Goal: Task Accomplishment & Management: Manage account settings

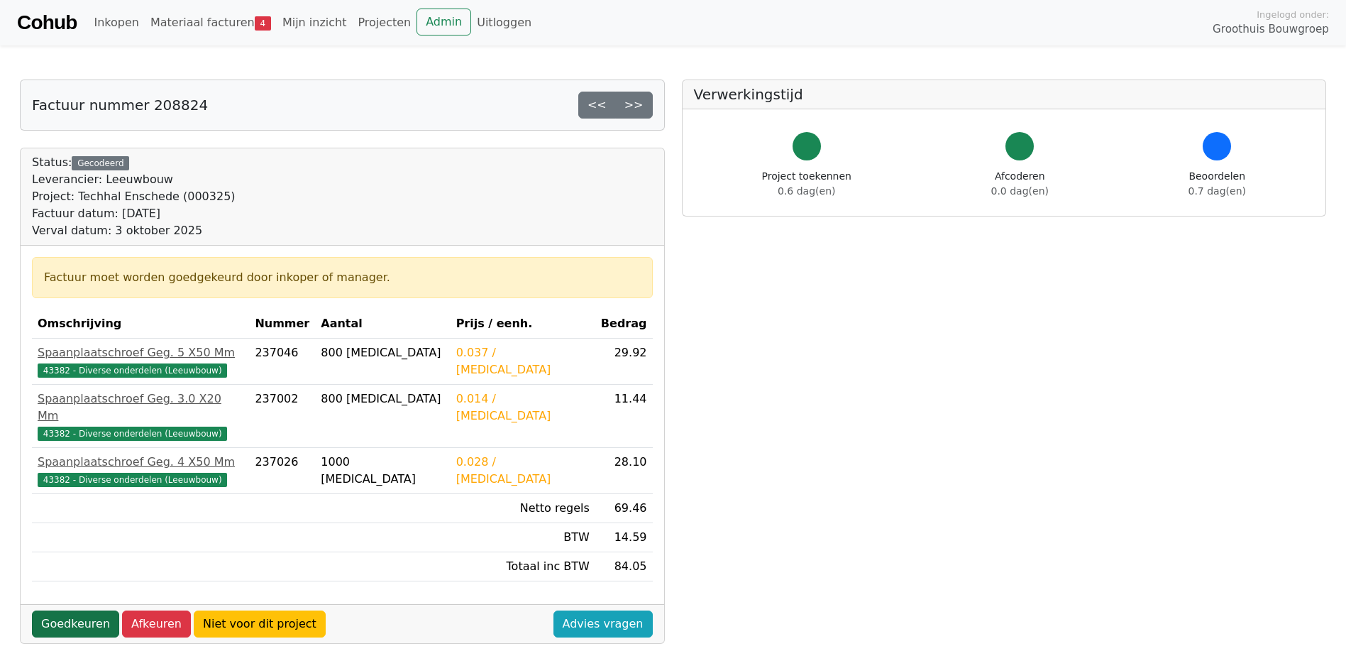
click at [94, 610] on link "Goedkeuren" at bounding box center [75, 623] width 87 height 27
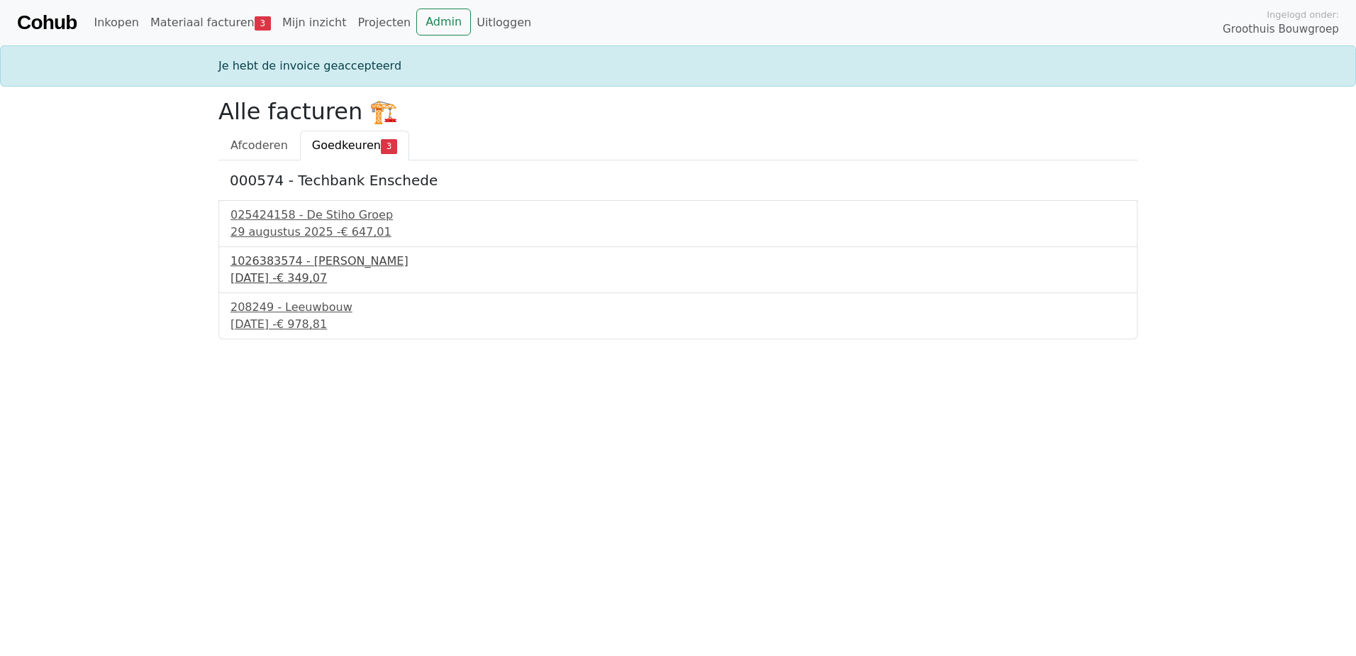
click at [323, 268] on div "1026383574 - Boels Verhuur" at bounding box center [678, 261] width 895 height 17
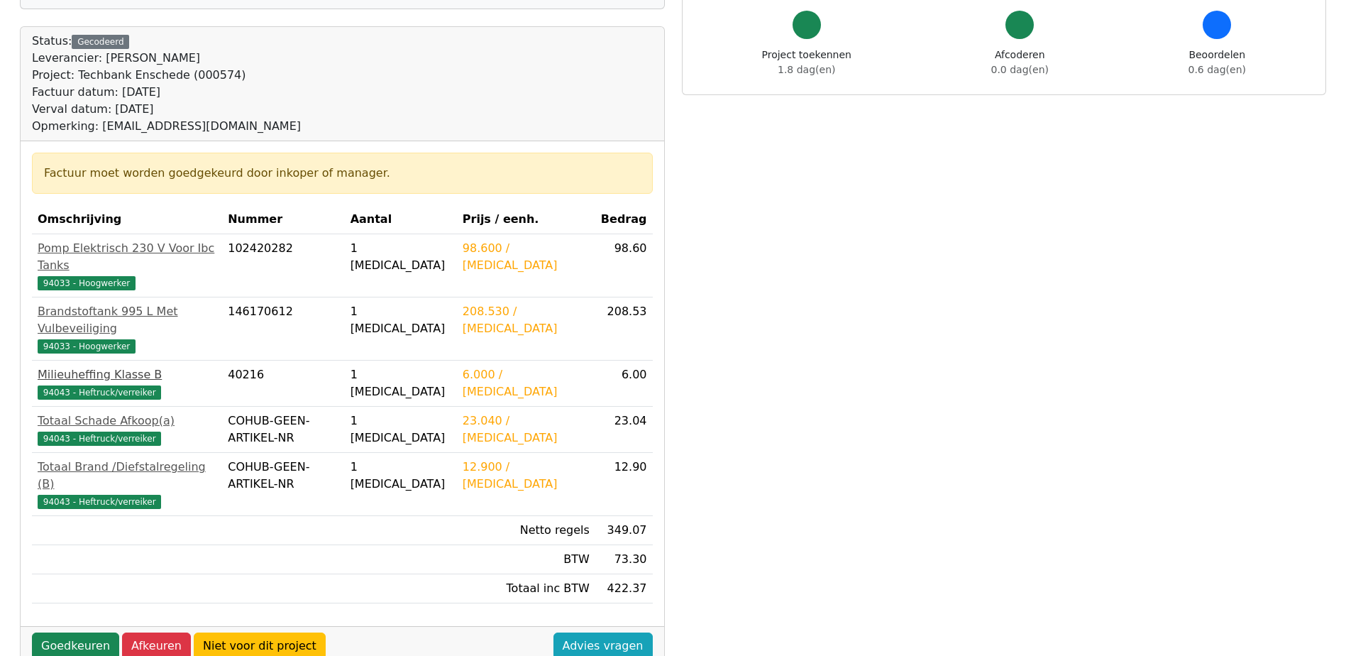
scroll to position [142, 0]
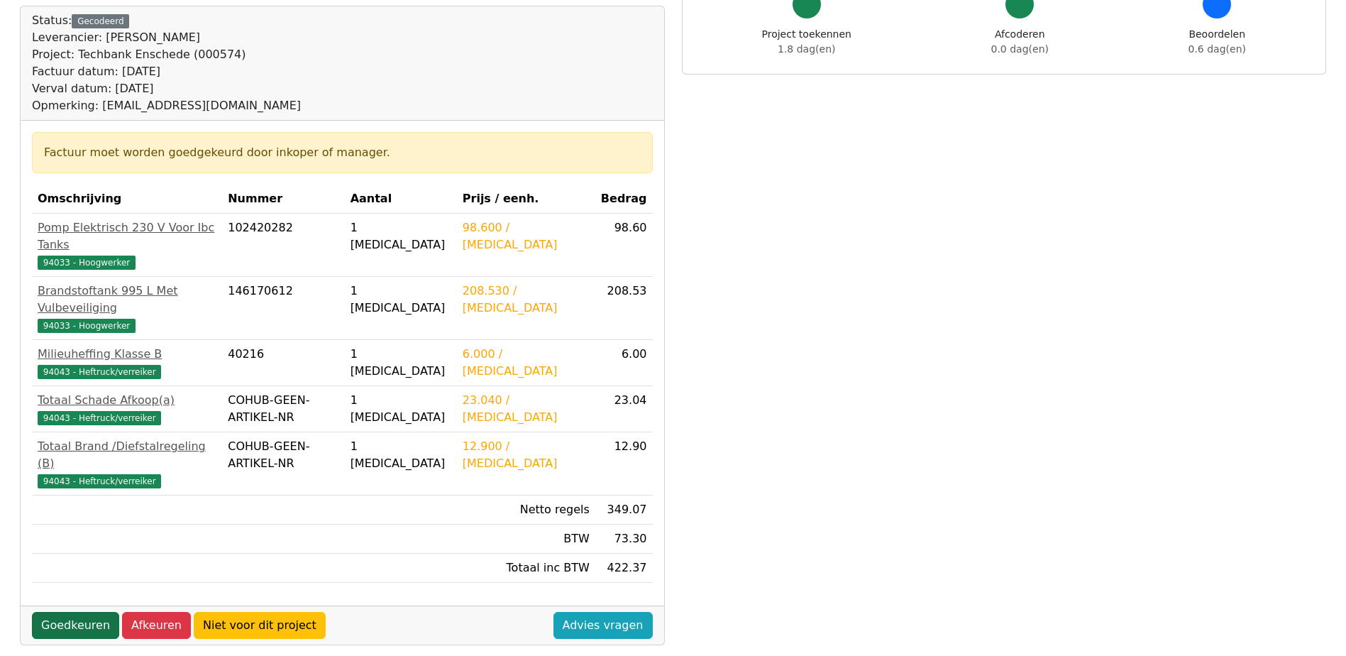
click at [74, 612] on link "Goedkeuren" at bounding box center [75, 625] width 87 height 27
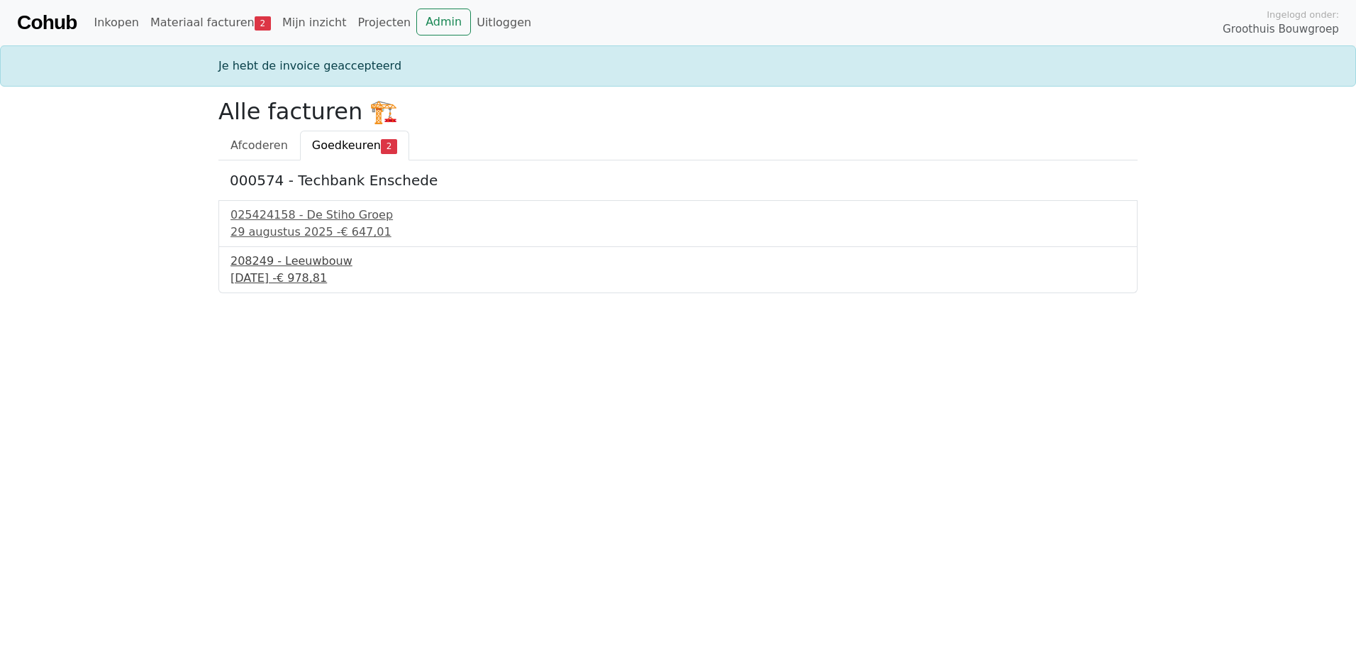
click at [289, 275] on div "2 september 2025 - € 978,81" at bounding box center [678, 278] width 895 height 17
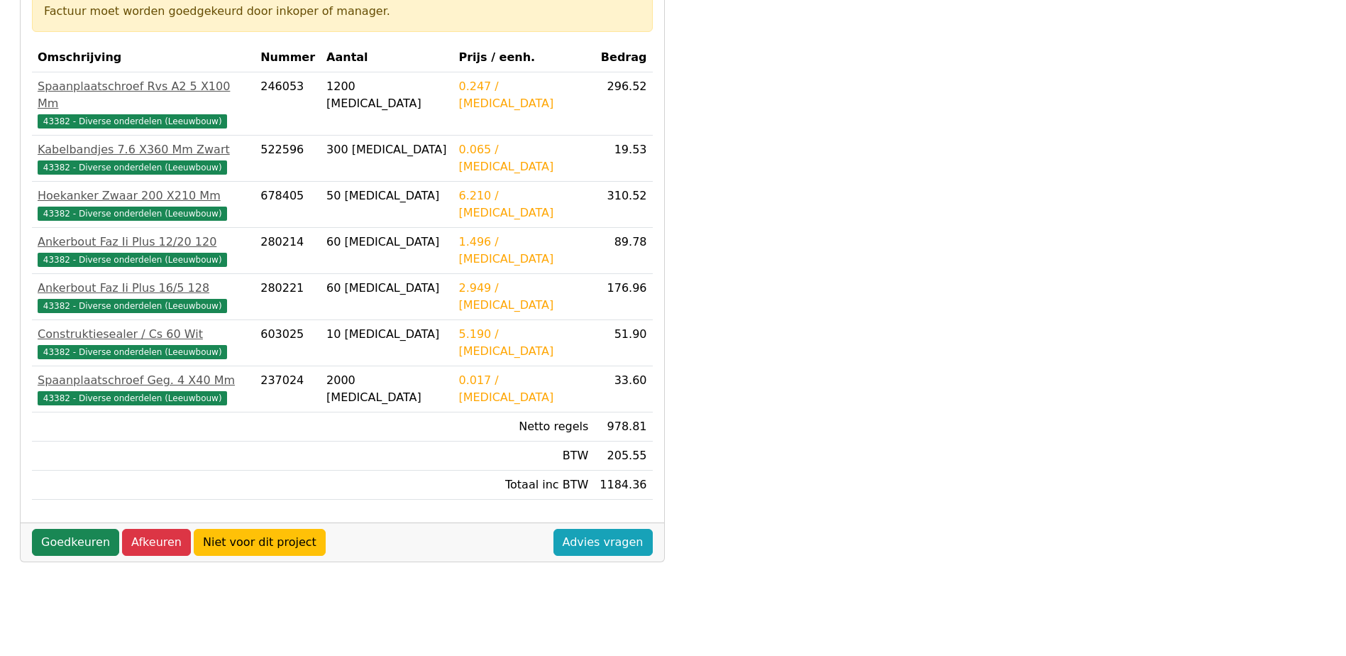
scroll to position [397, 0]
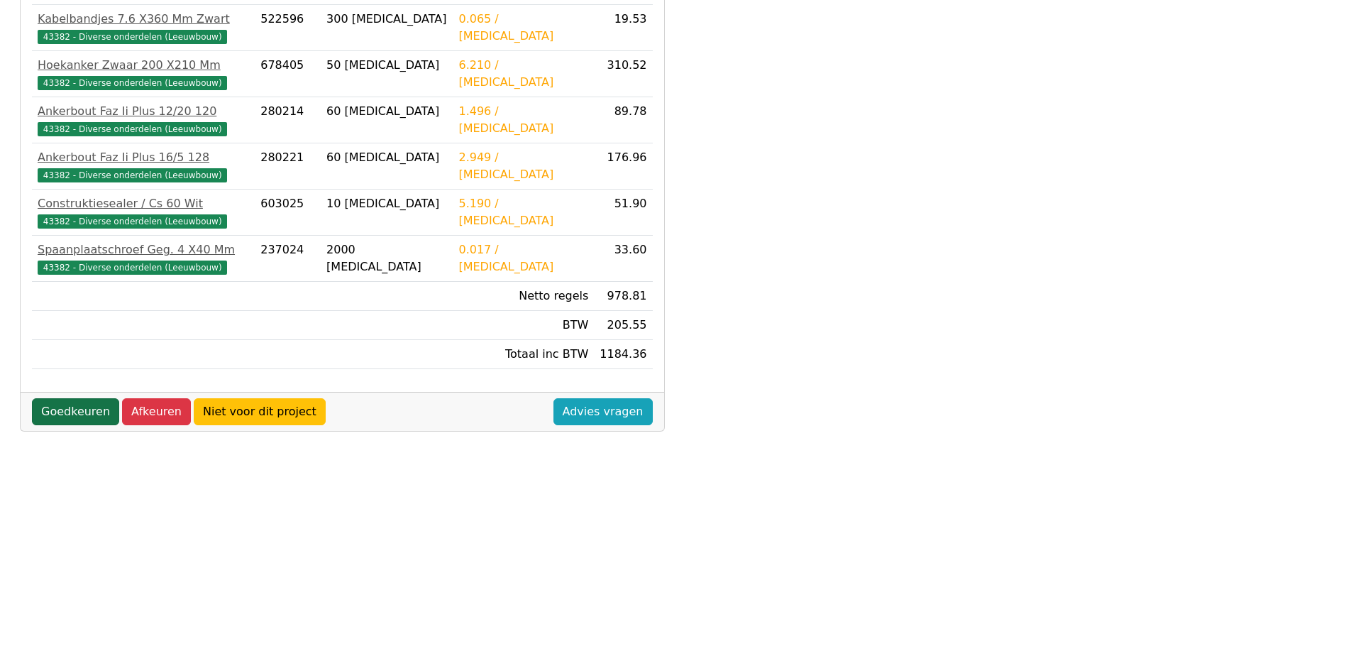
click at [76, 398] on link "Goedkeuren" at bounding box center [75, 411] width 87 height 27
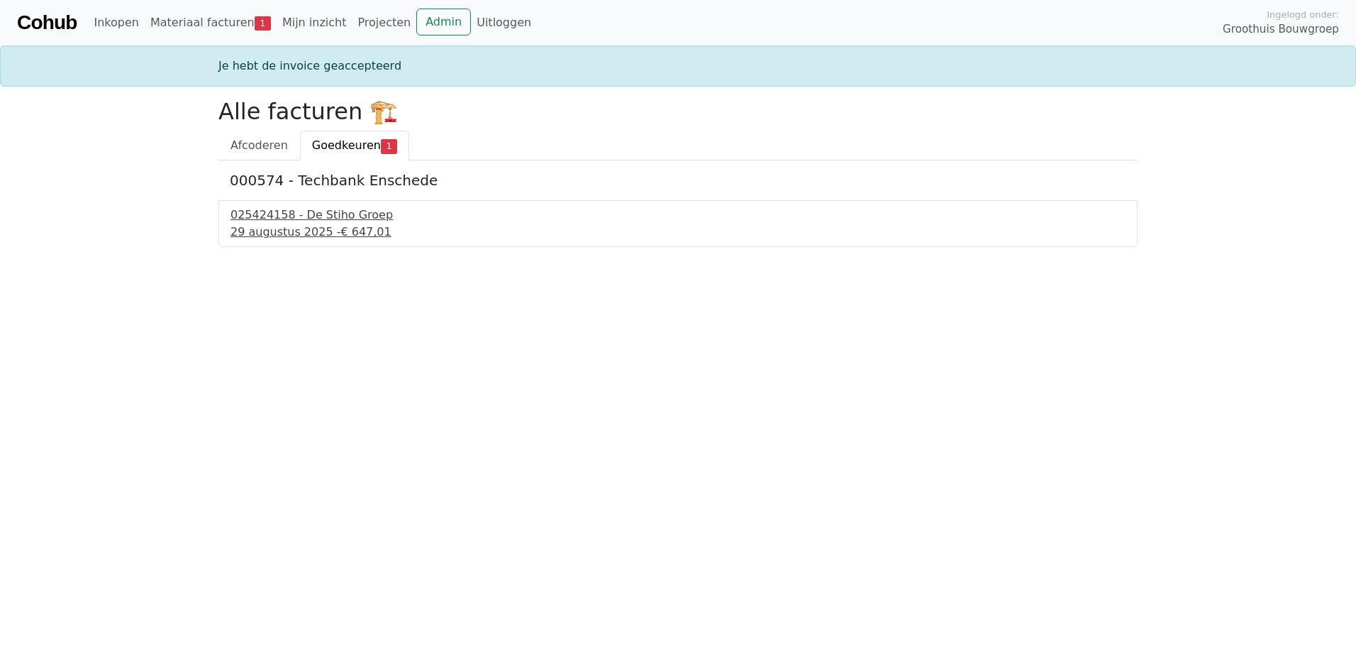
click at [307, 226] on div "29 augustus 2025 - € 647,01" at bounding box center [678, 231] width 895 height 17
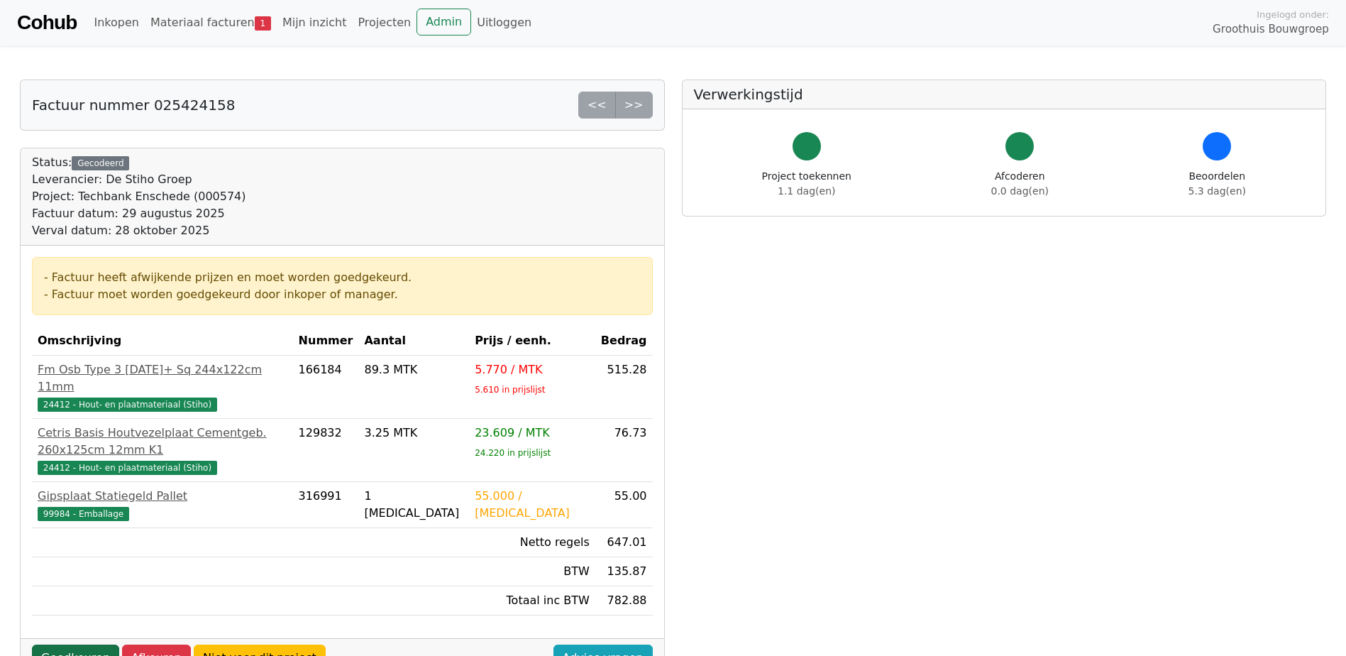
click at [82, 644] on link "Goedkeuren" at bounding box center [75, 657] width 87 height 27
